Goal: Transaction & Acquisition: Download file/media

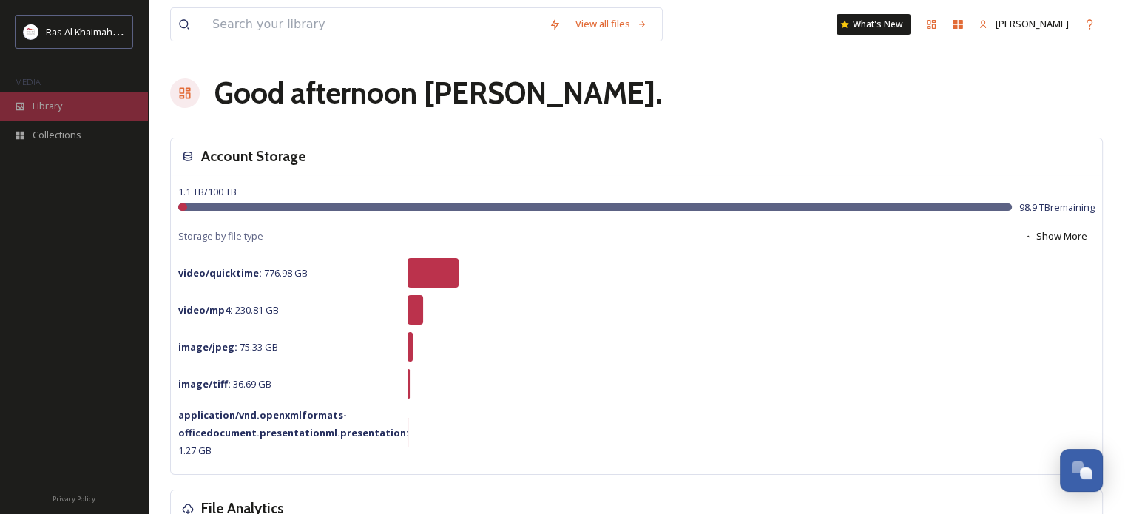
click at [55, 107] on span "Library" at bounding box center [48, 106] width 30 height 14
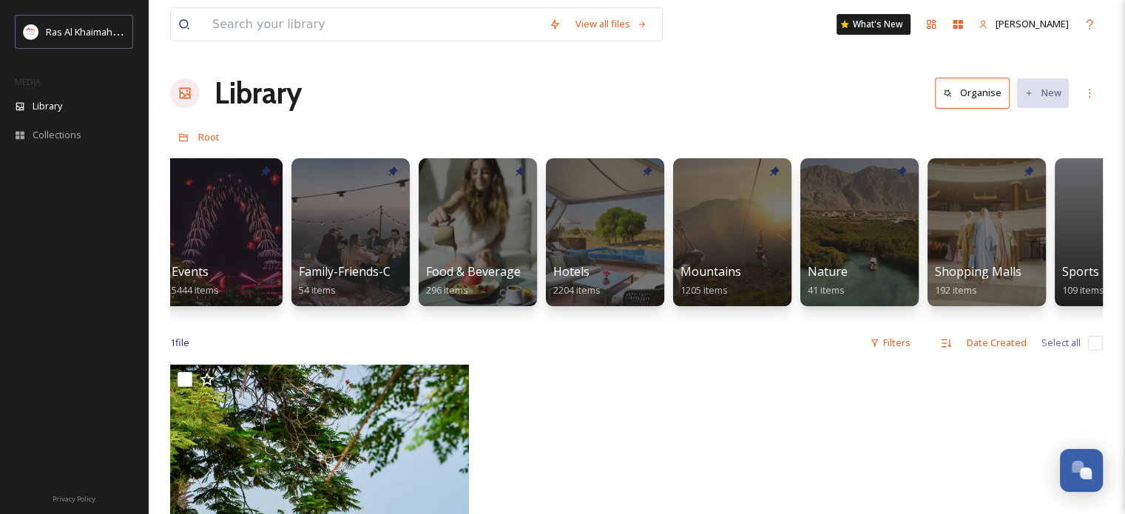
scroll to position [0, 540]
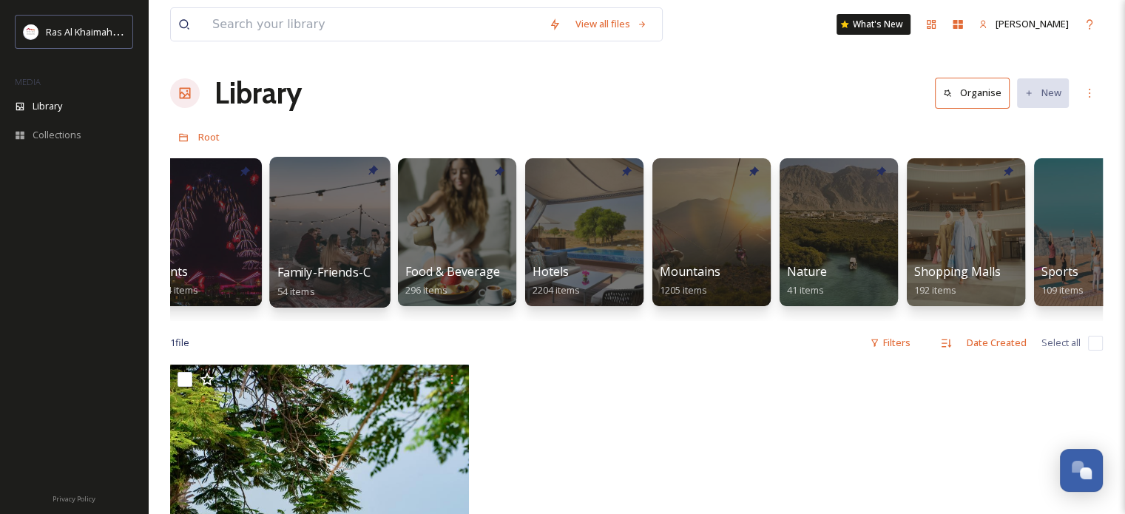
click at [328, 249] on div at bounding box center [329, 232] width 121 height 151
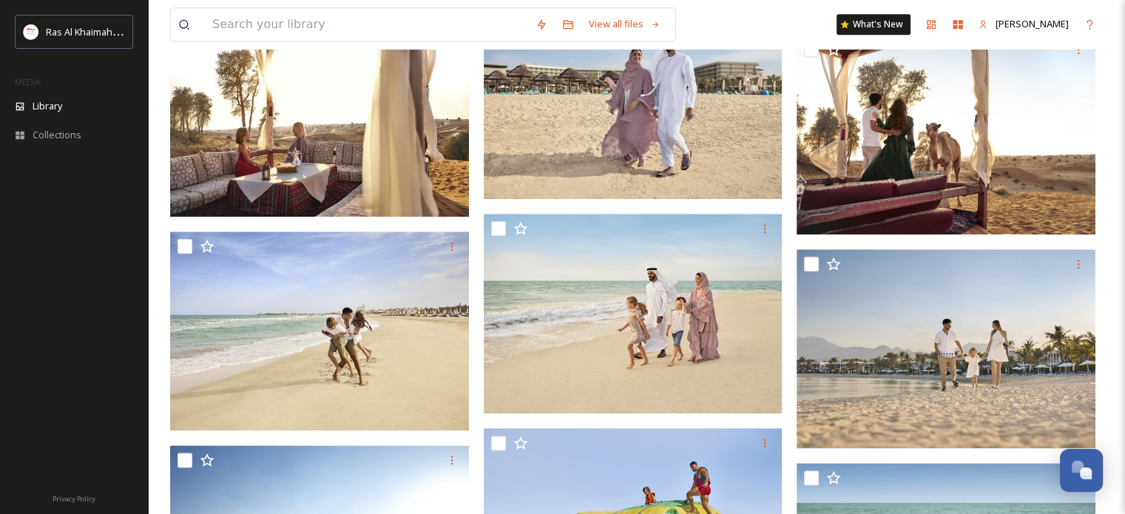
scroll to position [1744, 0]
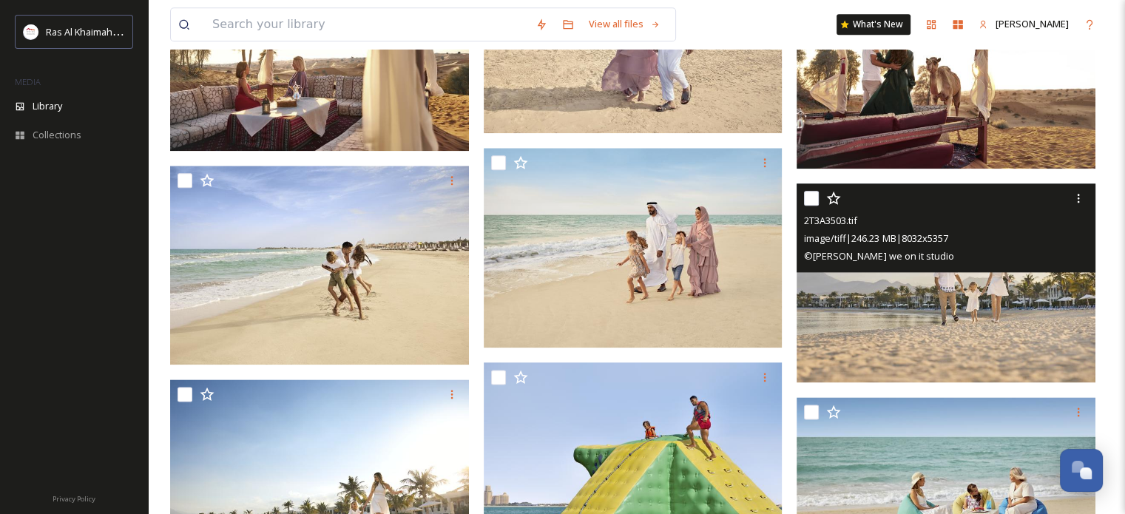
click at [966, 310] on img at bounding box center [946, 283] width 299 height 200
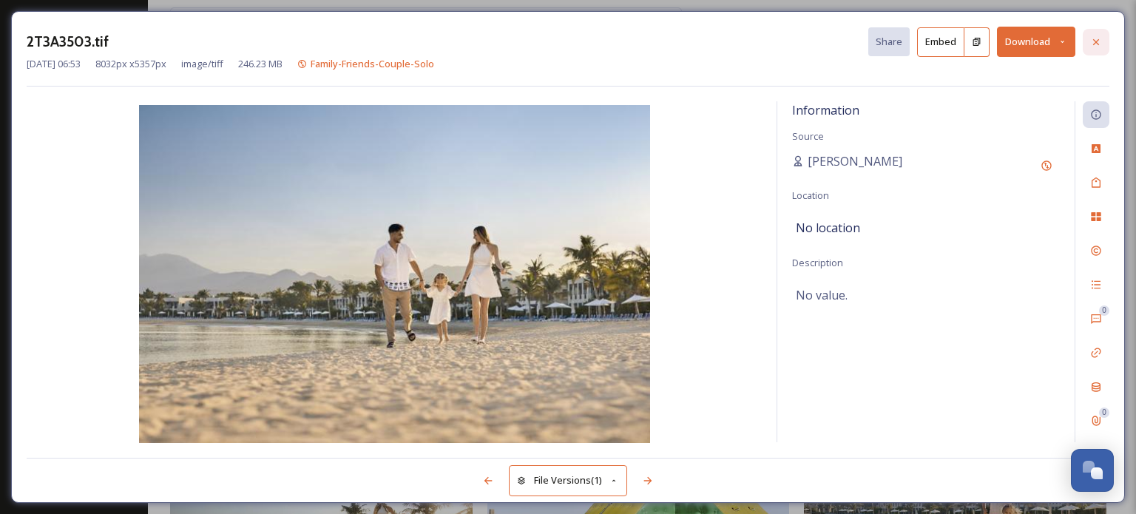
click at [1096, 41] on icon at bounding box center [1096, 41] width 6 height 6
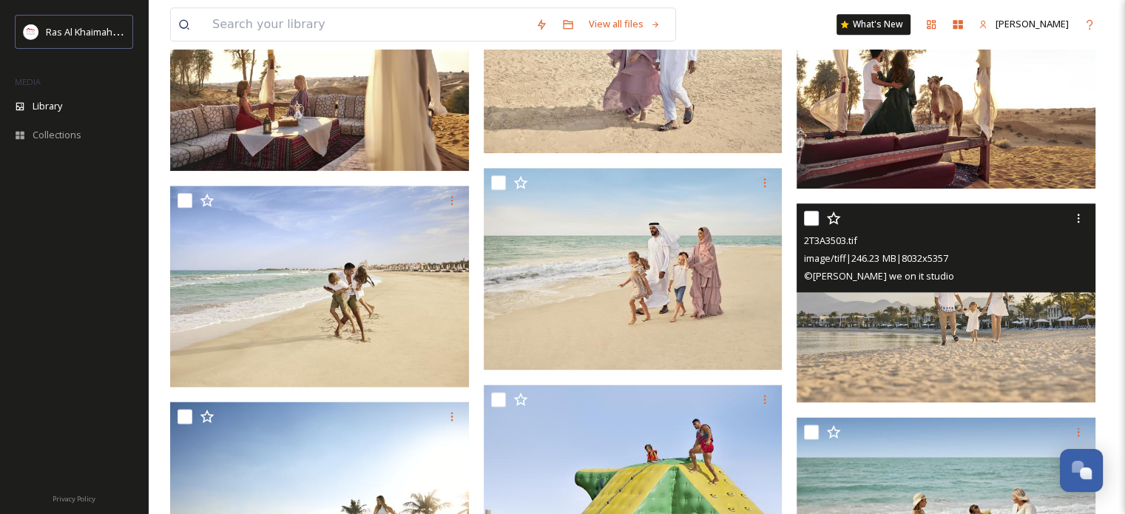
click at [970, 306] on img at bounding box center [946, 303] width 299 height 200
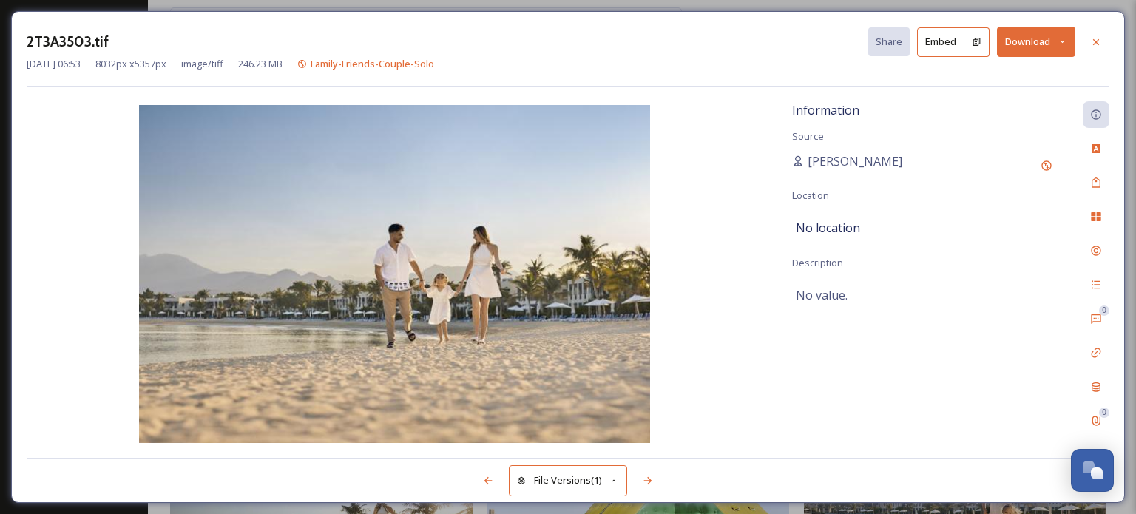
click at [1064, 37] on icon at bounding box center [1063, 42] width 10 height 10
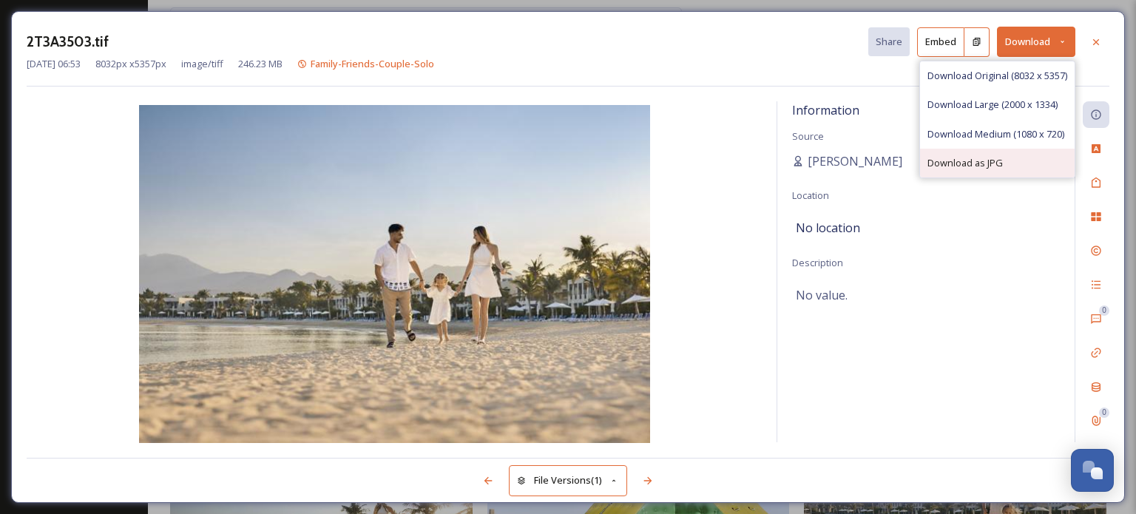
click at [1000, 164] on div "Download as JPG" at bounding box center [997, 163] width 155 height 29
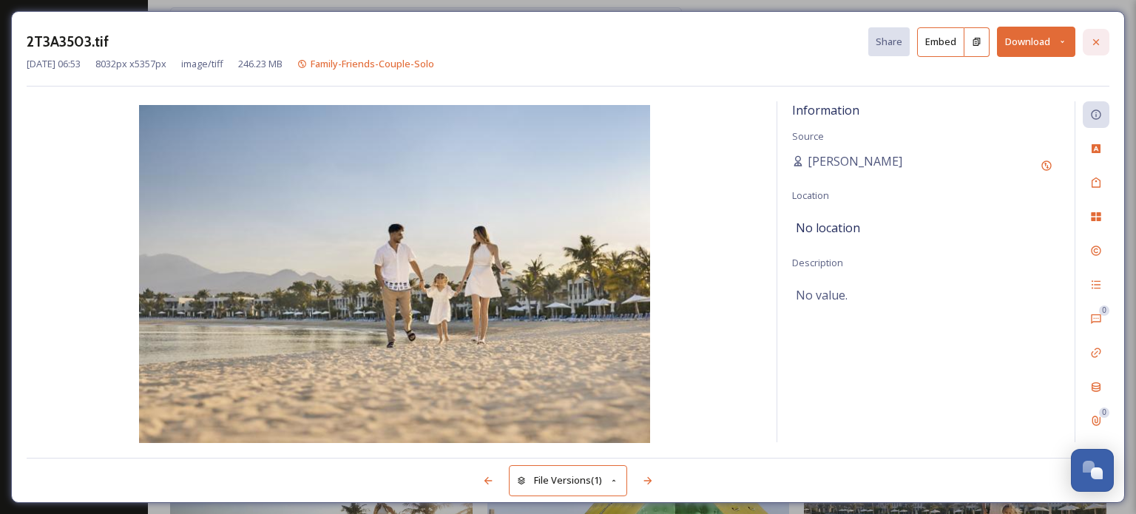
click at [1095, 42] on icon at bounding box center [1096, 42] width 12 height 12
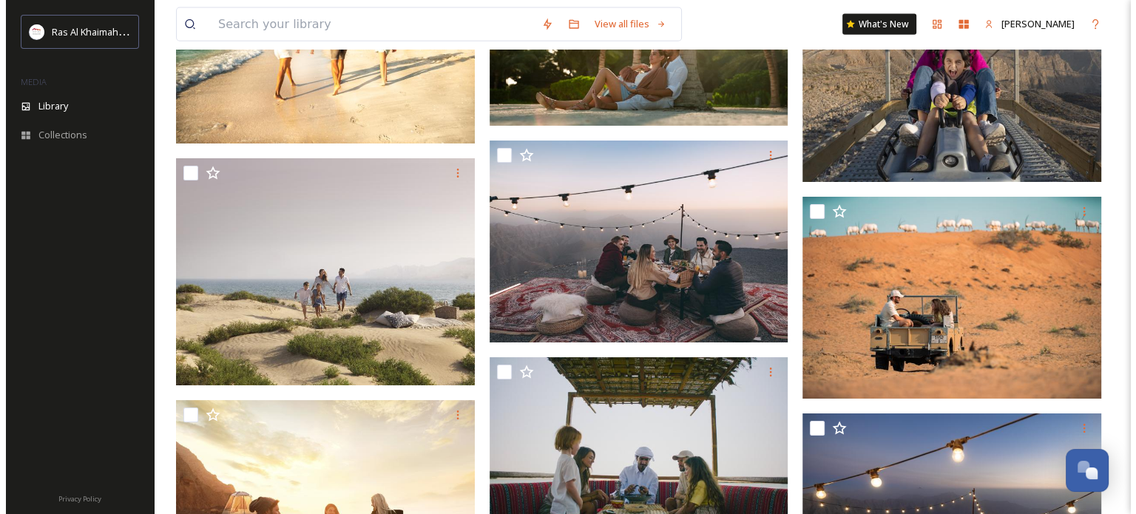
scroll to position [3527, 0]
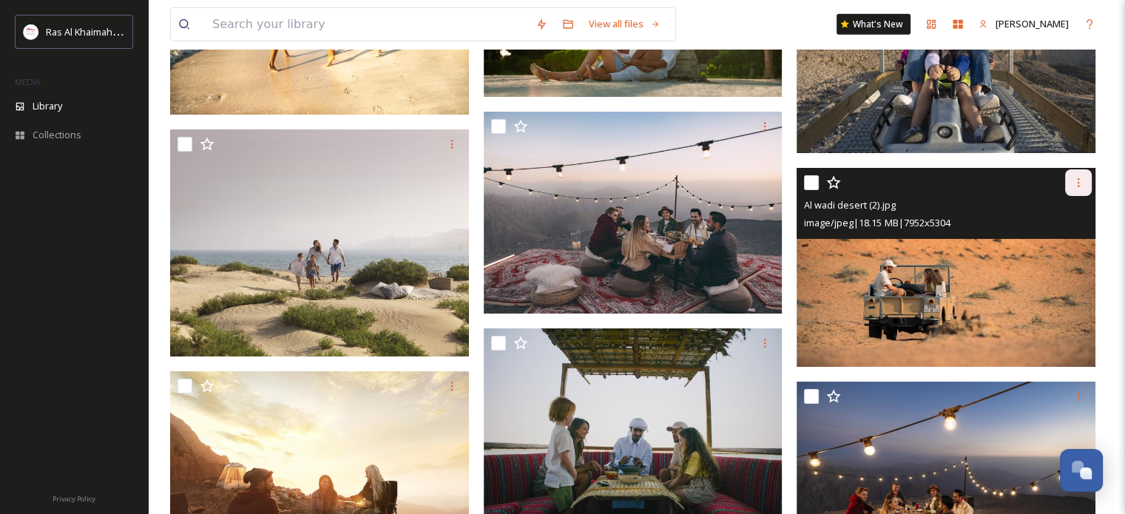
click at [1076, 184] on icon at bounding box center [1079, 183] width 12 height 12
click at [1060, 243] on span "Download" at bounding box center [1061, 244] width 45 height 14
click at [986, 287] on img at bounding box center [946, 268] width 299 height 200
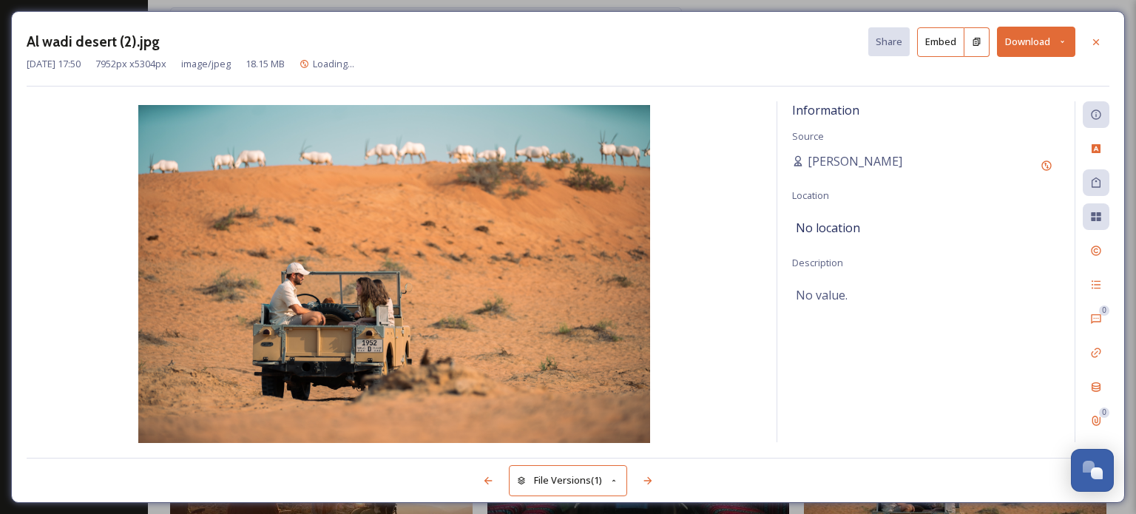
click at [1065, 44] on icon at bounding box center [1063, 42] width 10 height 10
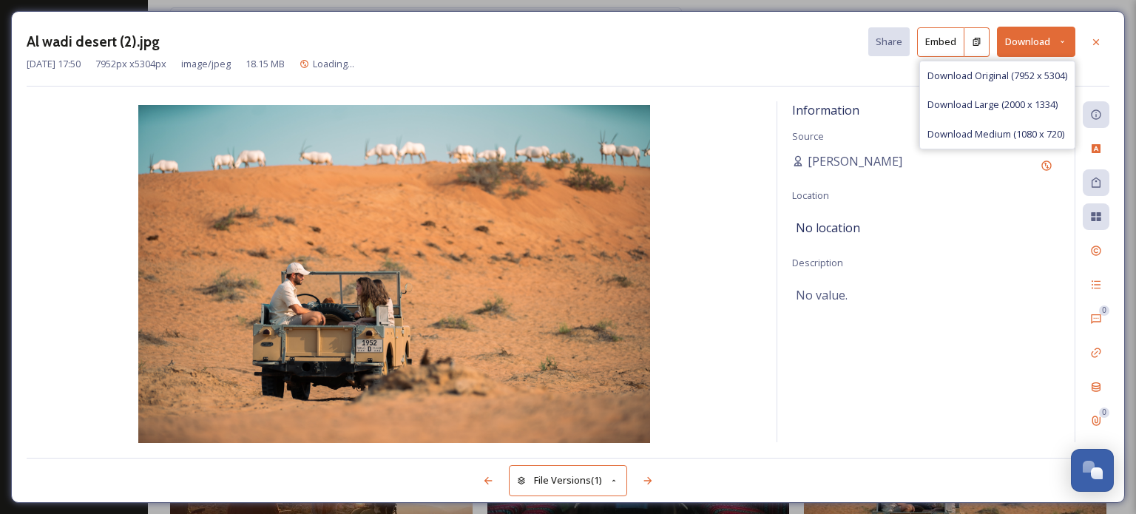
scroll to position [3532, 0]
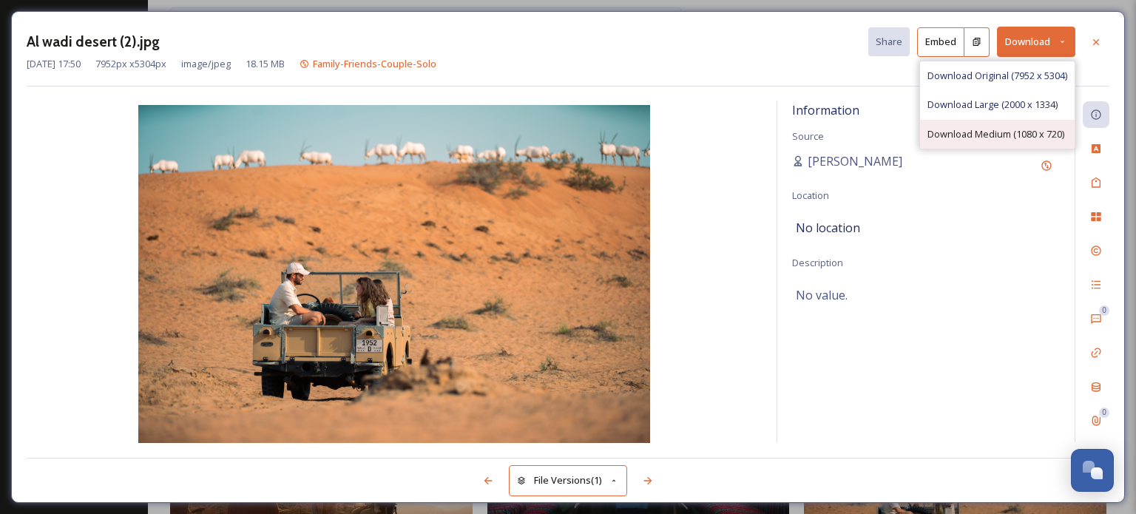
click at [1033, 134] on span "Download Medium (1080 x 720)" at bounding box center [996, 134] width 137 height 14
